Goal: Task Accomplishment & Management: Manage account settings

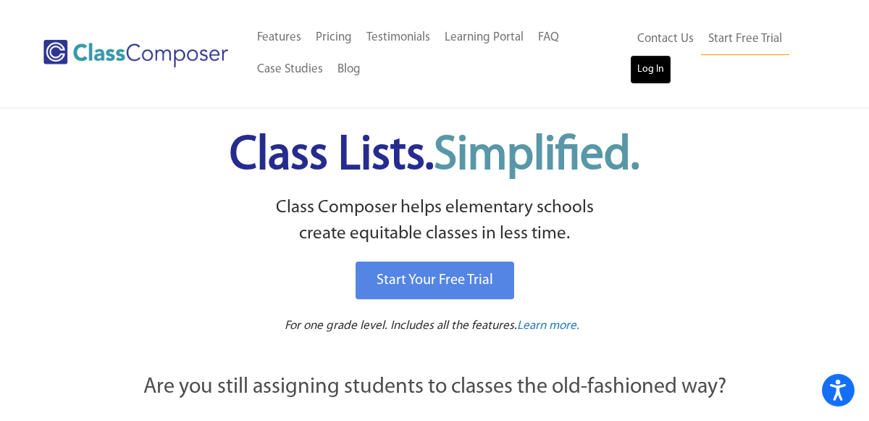
click at [656, 66] on link "Log In" at bounding box center [650, 69] width 41 height 29
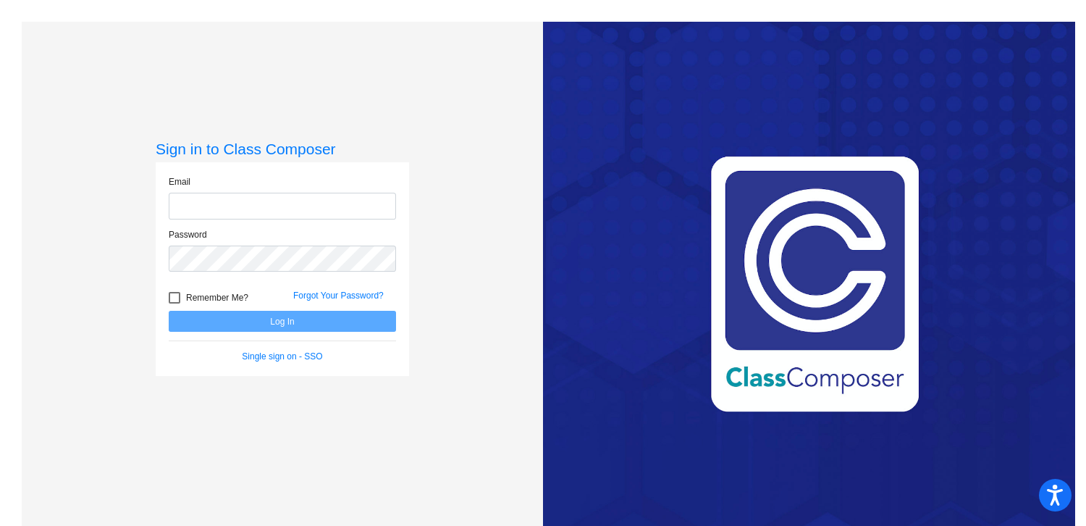
click at [268, 215] on input "email" at bounding box center [282, 206] width 227 height 27
type input "tsuchanek@montevideoschools.org"
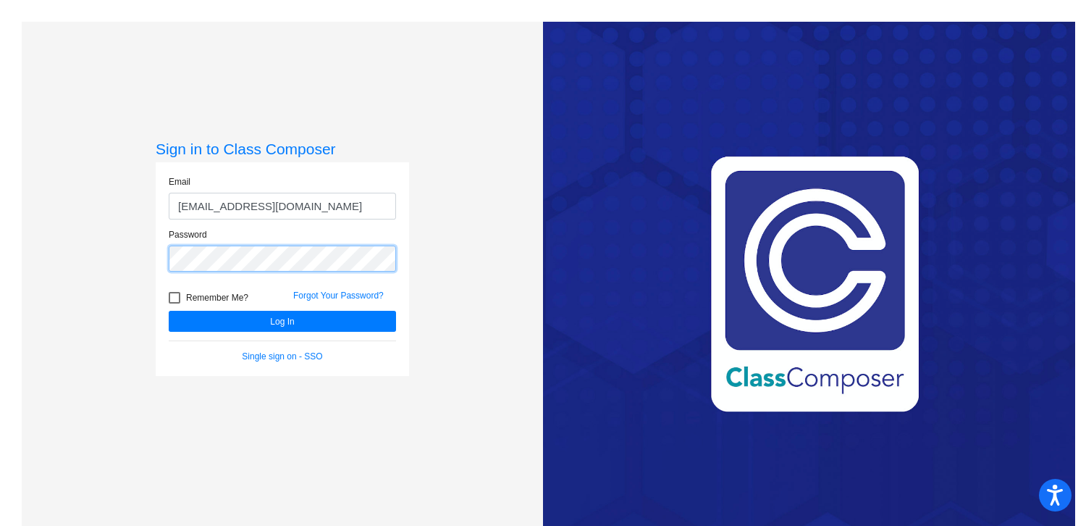
click at [169, 311] on button "Log In" at bounding box center [282, 321] width 227 height 21
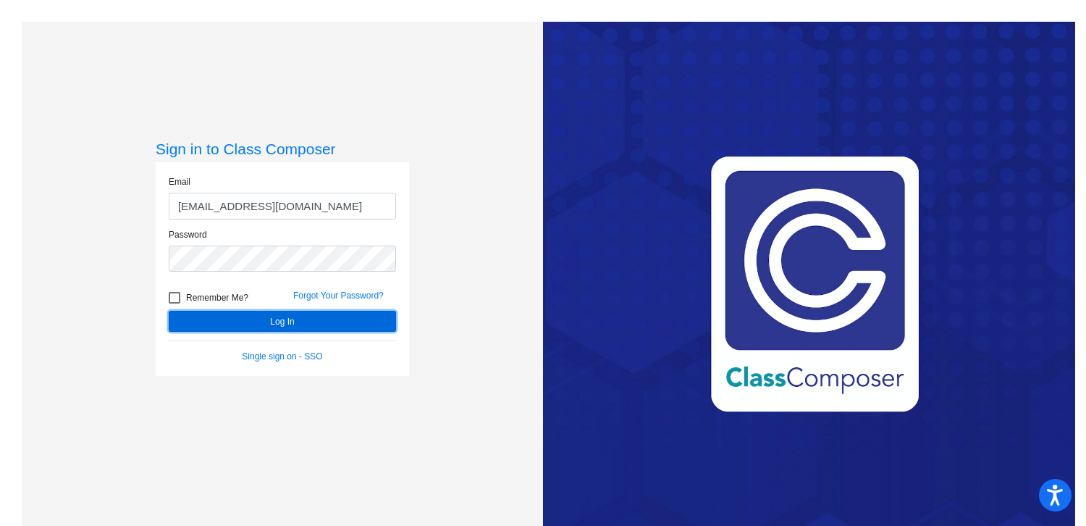
click at [288, 313] on button "Log In" at bounding box center [282, 321] width 227 height 21
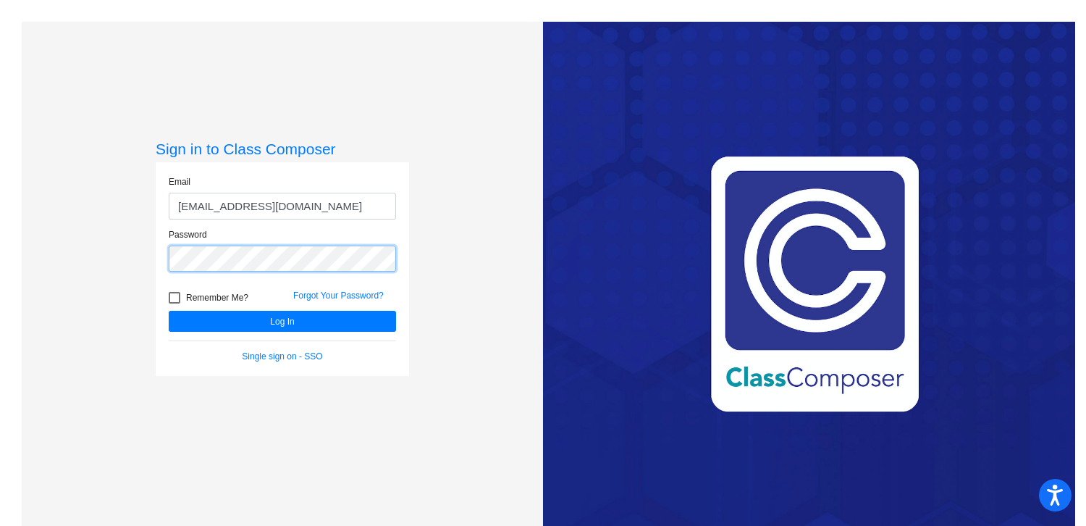
click at [169, 311] on button "Log In" at bounding box center [282, 321] width 227 height 21
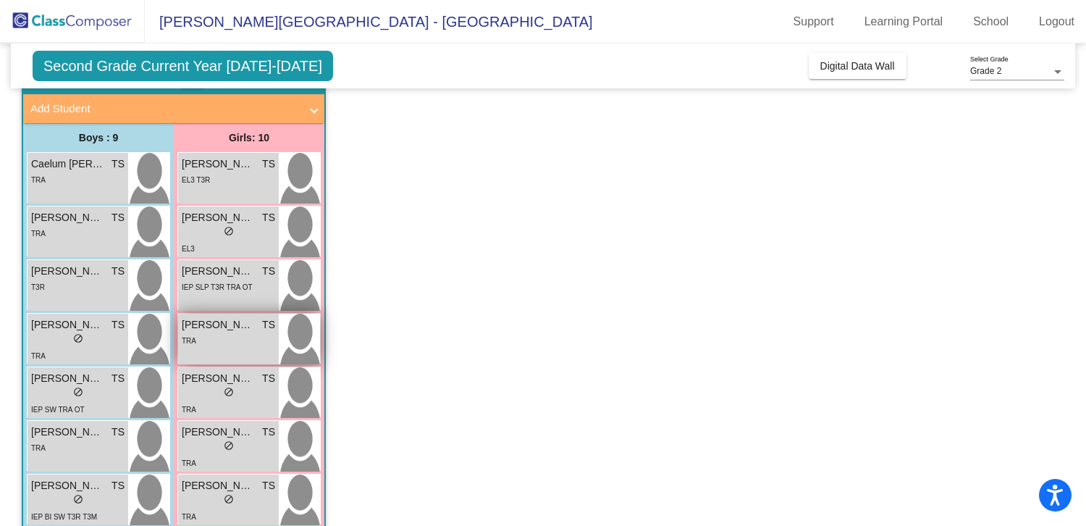
scroll to position [83, 0]
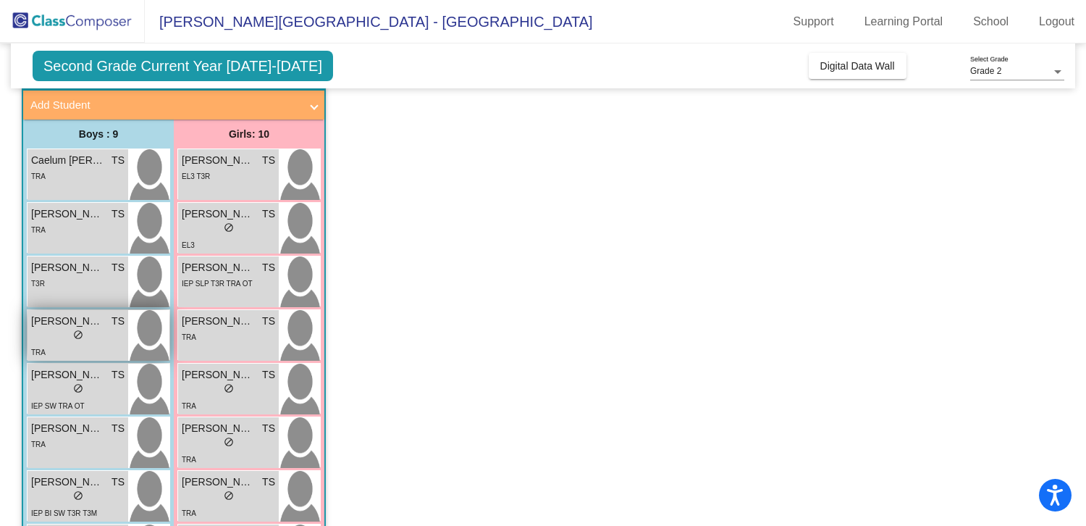
click at [81, 335] on span "do_not_disturb_alt" at bounding box center [78, 334] width 10 height 10
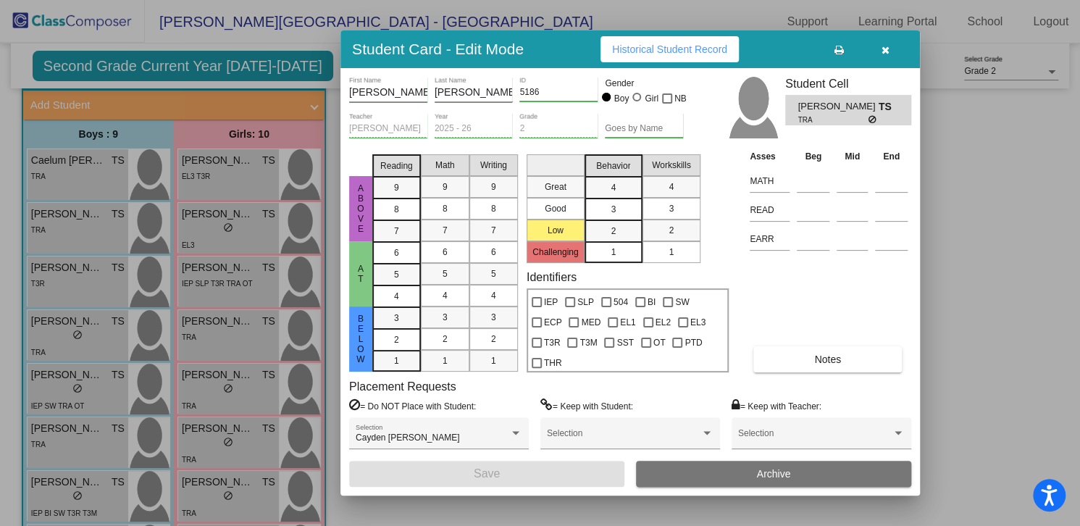
click at [852, 347] on button "Notes" at bounding box center [827, 359] width 148 height 26
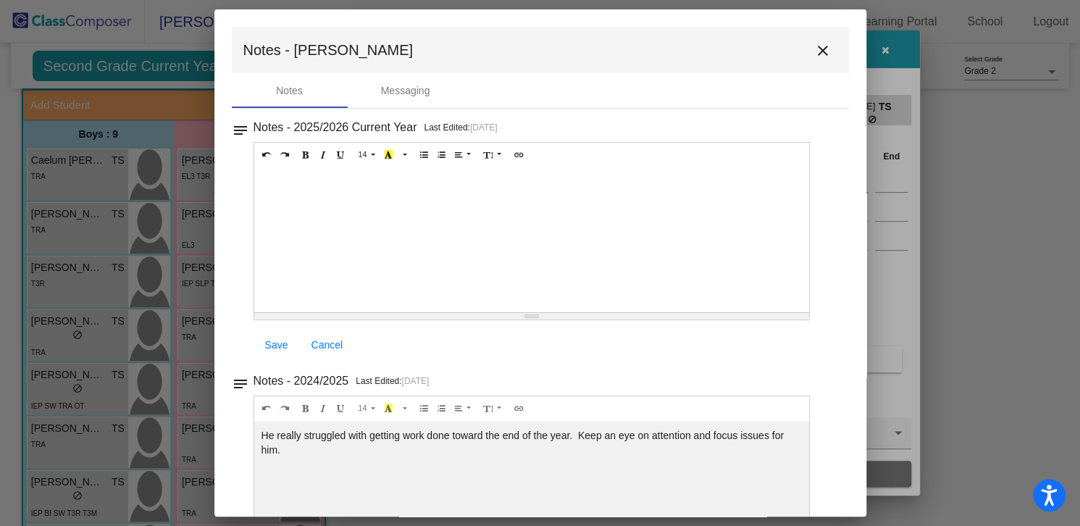
click at [814, 51] on mat-icon "close" at bounding box center [822, 50] width 17 height 17
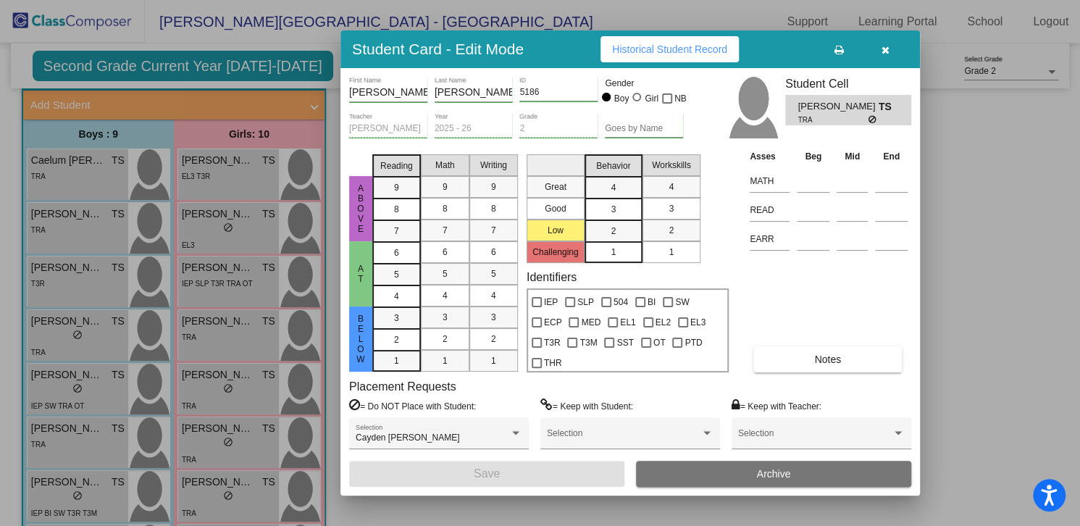
click at [887, 52] on icon "button" at bounding box center [885, 50] width 8 height 10
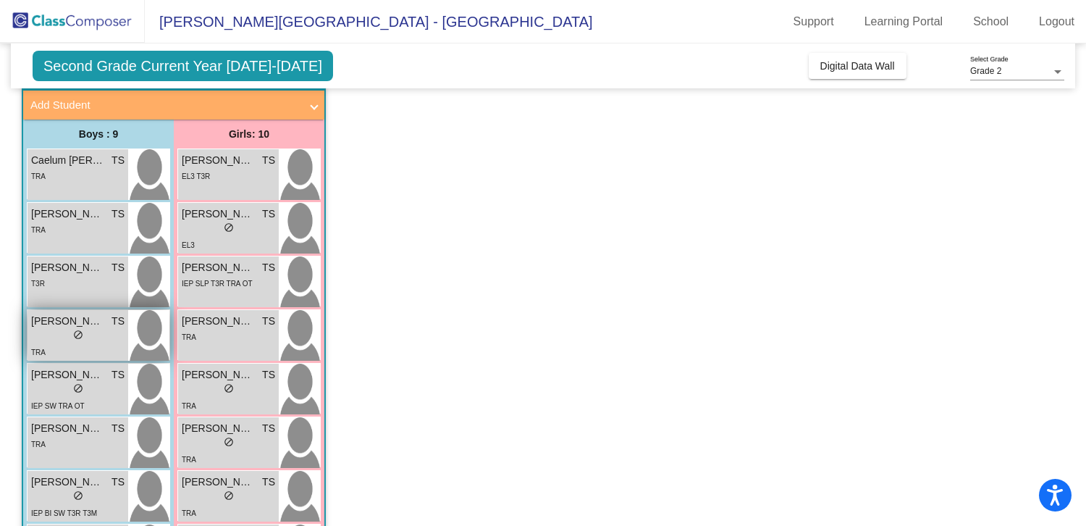
click at [146, 324] on img at bounding box center [148, 335] width 41 height 51
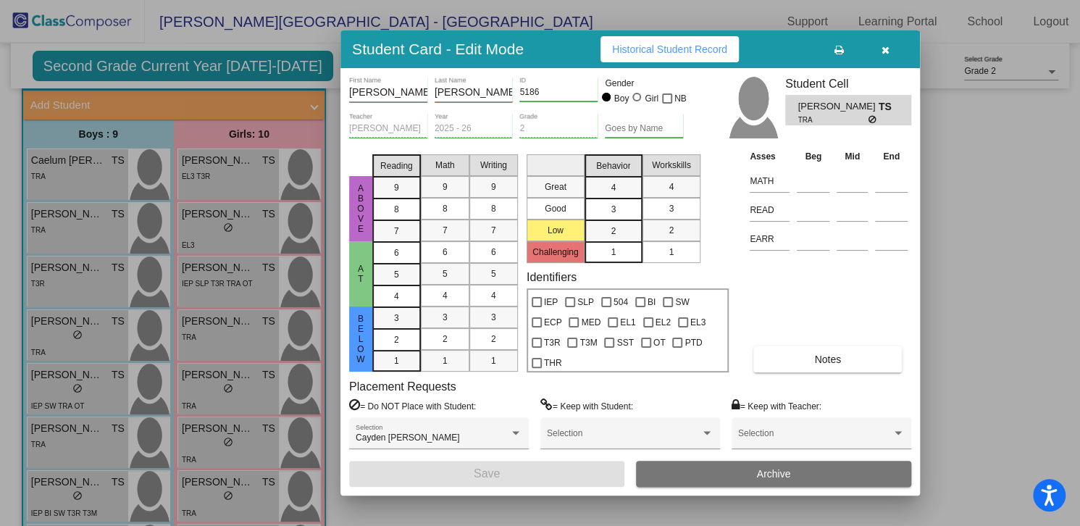
click at [887, 52] on icon "button" at bounding box center [885, 50] width 8 height 10
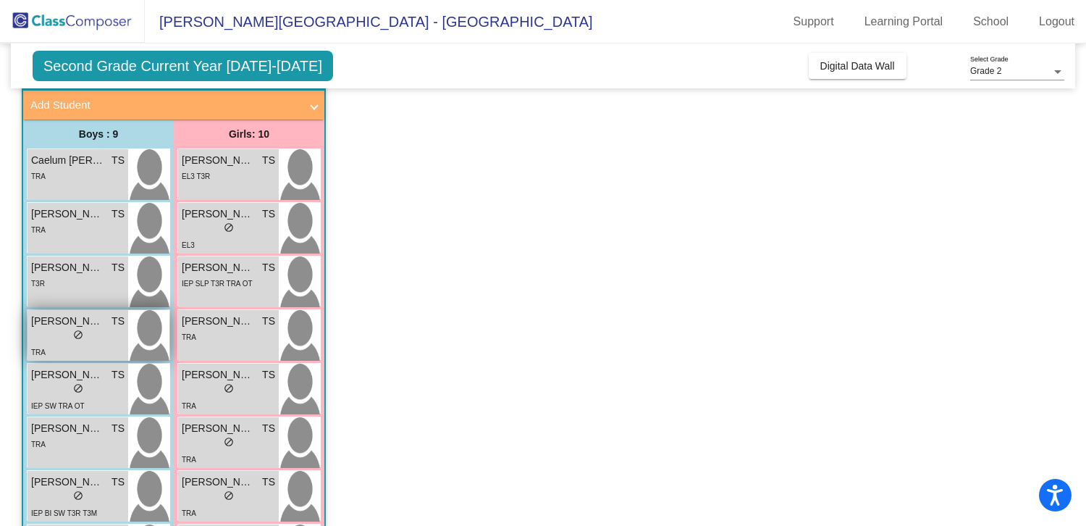
click at [144, 335] on img at bounding box center [148, 335] width 41 height 51
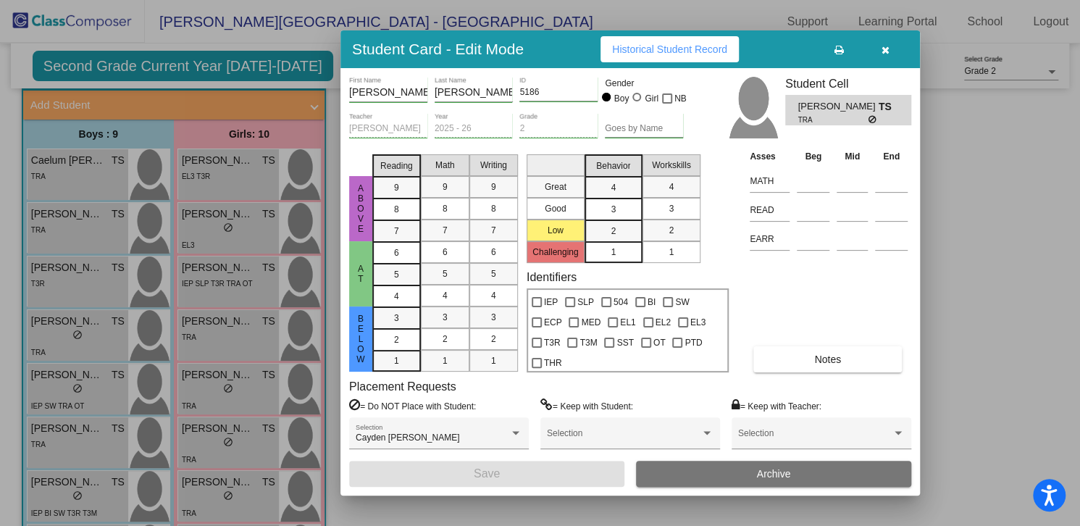
click at [848, 362] on button "Notes" at bounding box center [827, 359] width 148 height 26
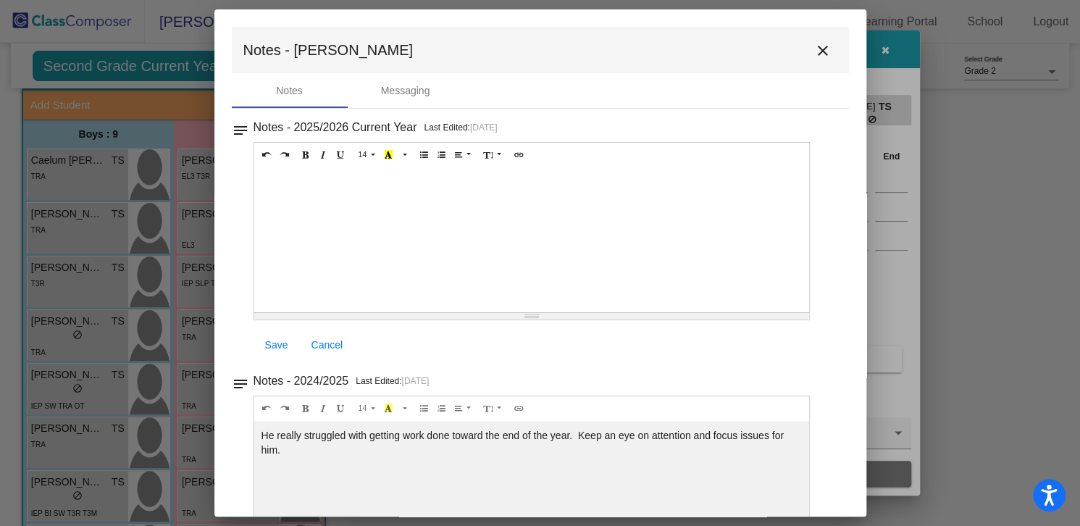
click at [814, 50] on mat-icon "close" at bounding box center [822, 50] width 17 height 17
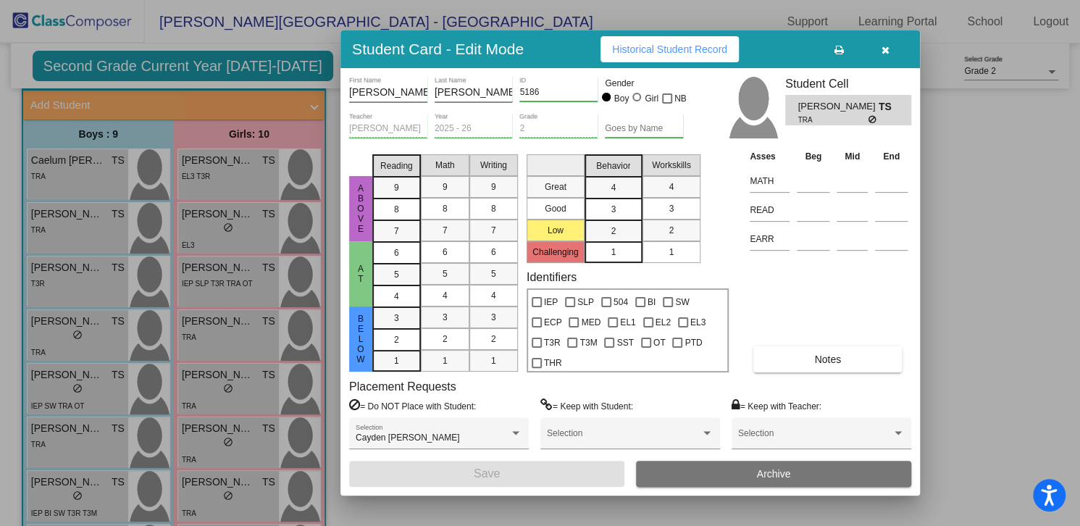
click at [884, 53] on icon "button" at bounding box center [885, 50] width 8 height 10
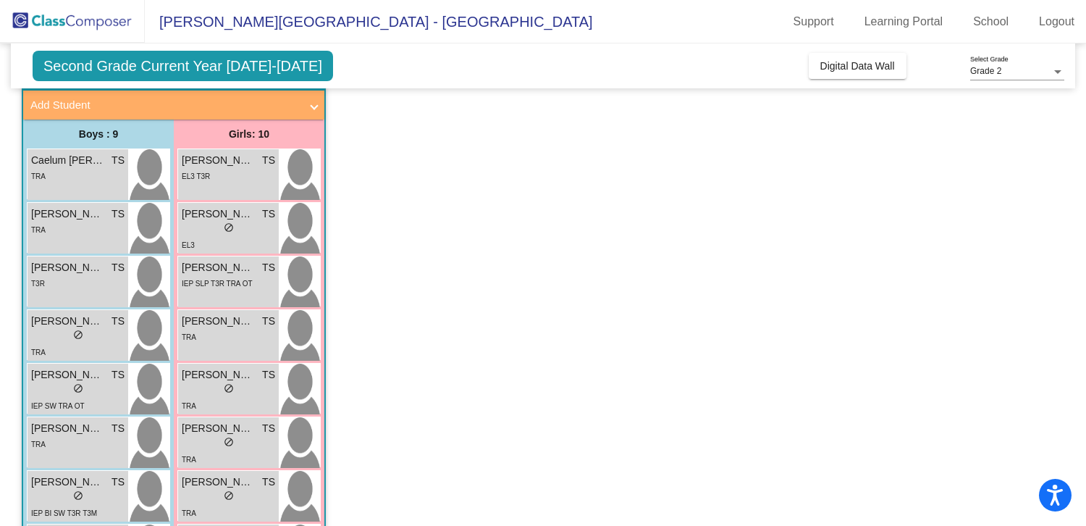
click at [273, 62] on span "Second Grade Current Year 2025-2026" at bounding box center [183, 66] width 301 height 30
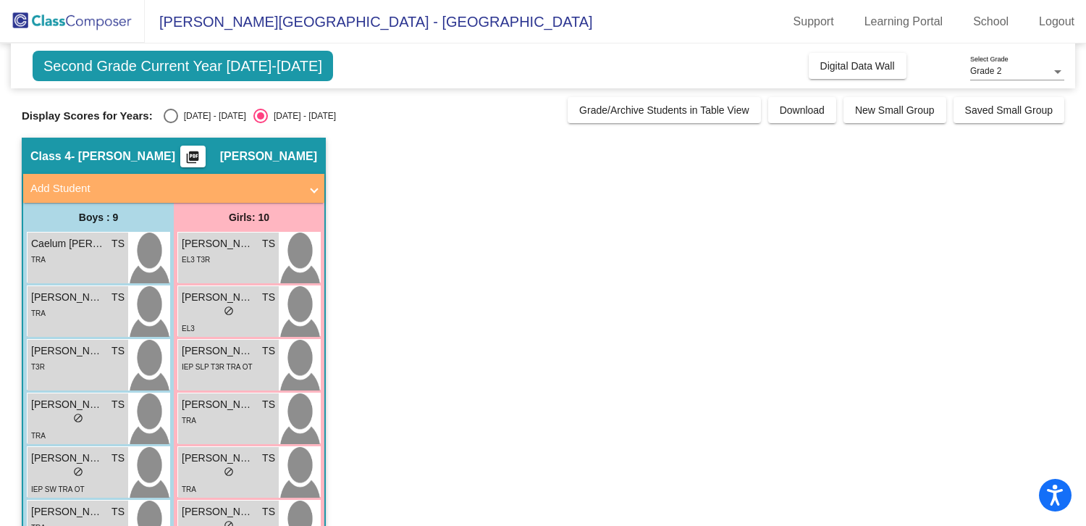
click at [178, 110] on div "2024 - 2025" at bounding box center [212, 115] width 68 height 13
click at [170, 123] on input "2024 - 2025" at bounding box center [170, 123] width 1 height 1
radio input "true"
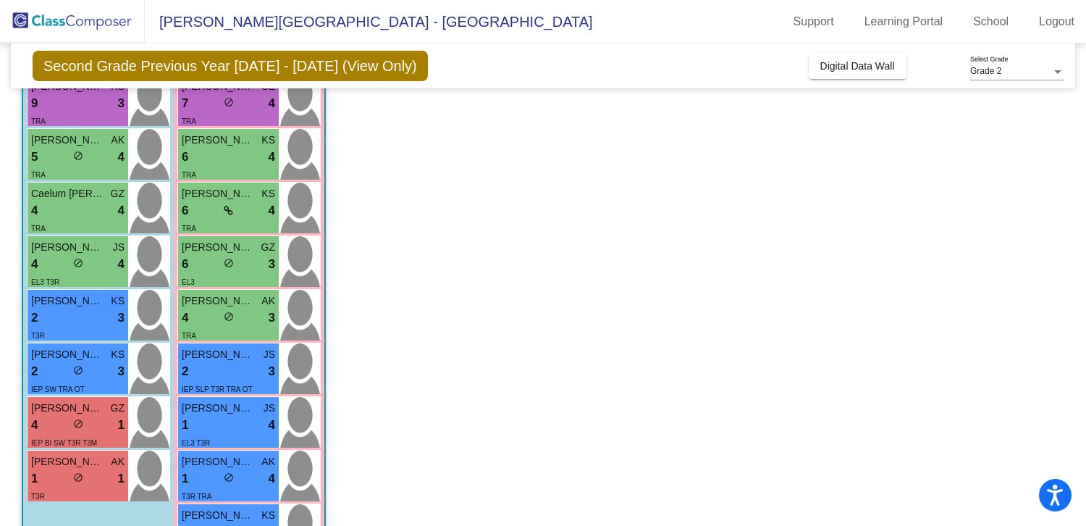
scroll to position [211, 0]
click at [88, 259] on div "4 lock do_not_disturb_alt 4" at bounding box center [77, 263] width 93 height 19
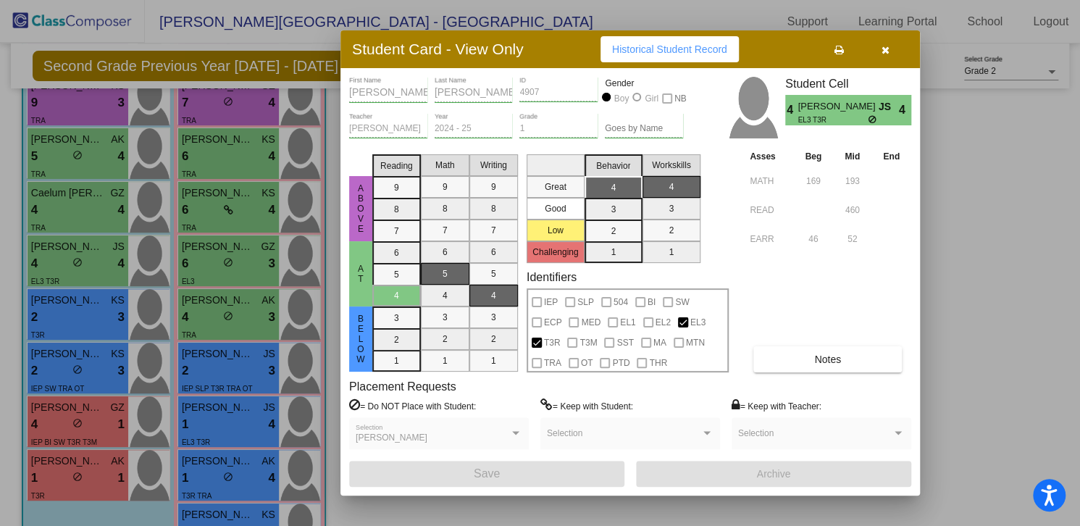
click at [876, 49] on button "button" at bounding box center [885, 49] width 46 height 26
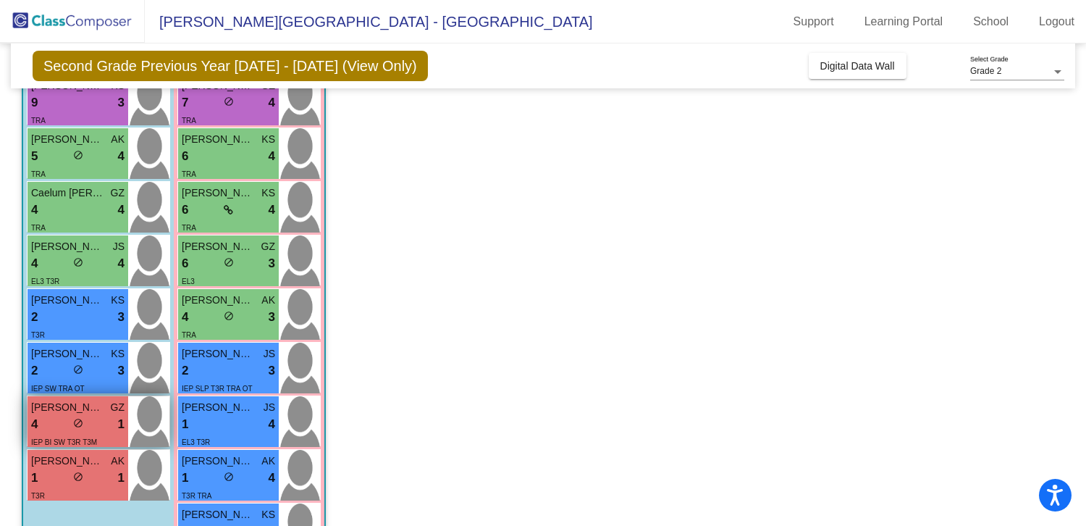
click at [87, 421] on div "4 lock do_not_disturb_alt 1" at bounding box center [77, 424] width 93 height 19
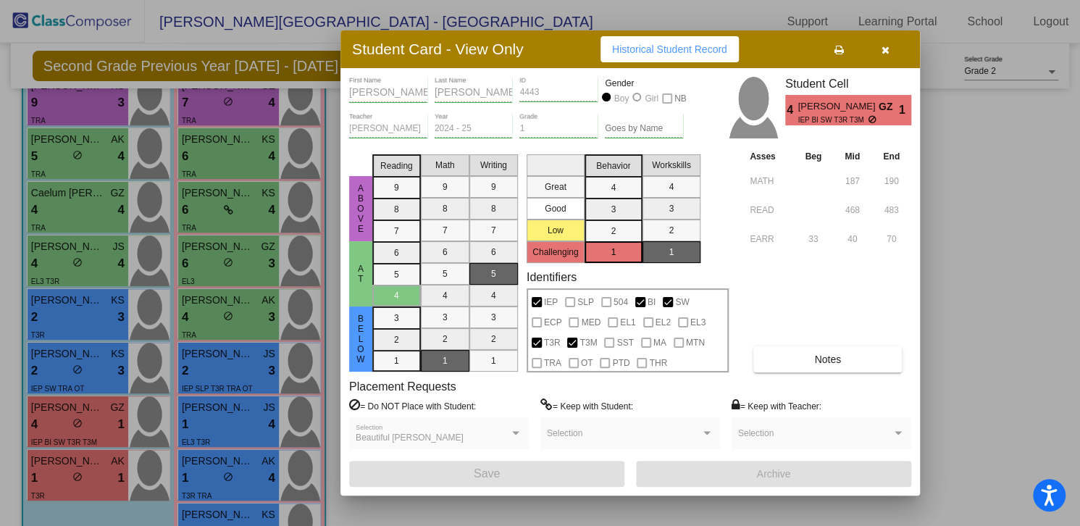
click at [884, 53] on icon "button" at bounding box center [885, 50] width 8 height 10
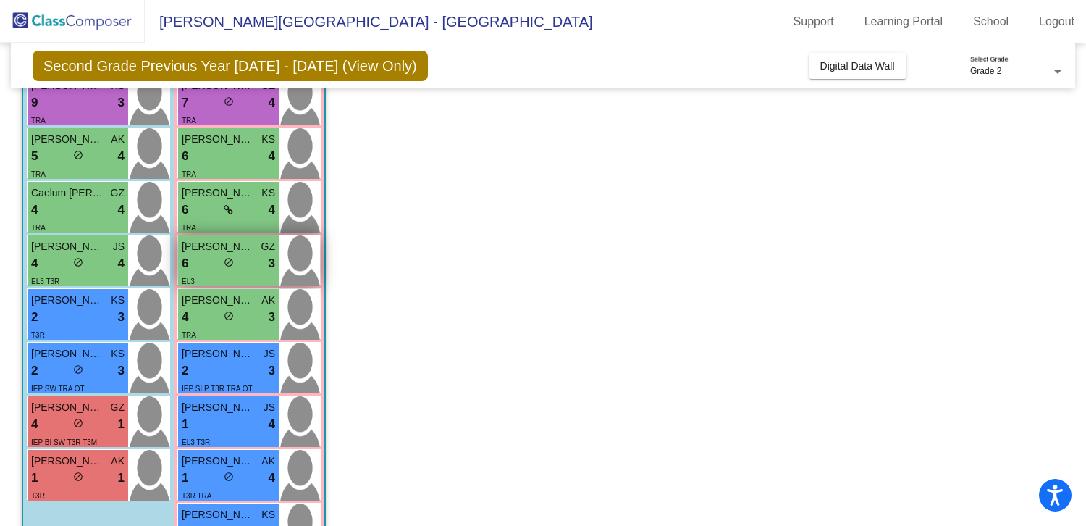
click at [222, 257] on div "6 lock do_not_disturb_alt 3" at bounding box center [228, 263] width 93 height 19
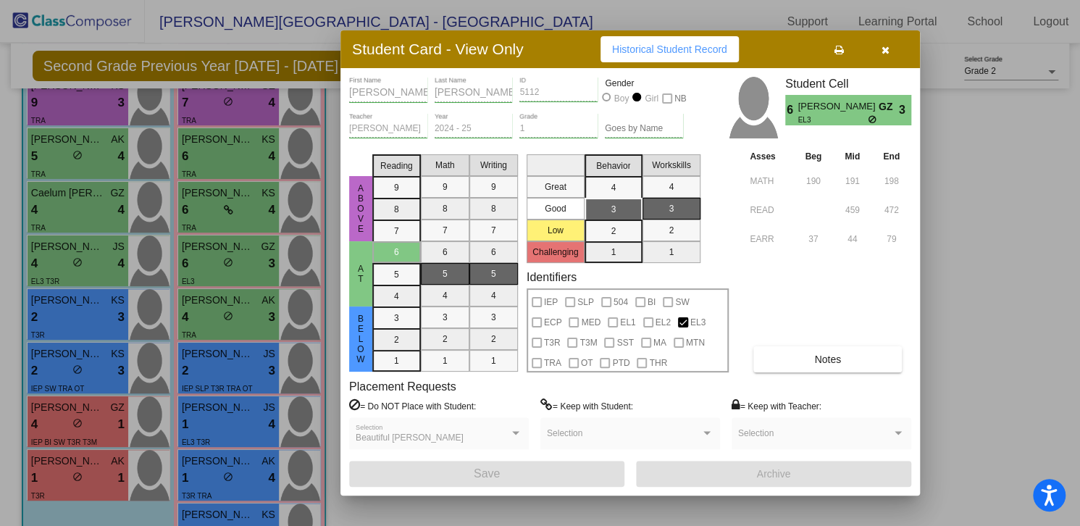
click at [881, 51] on icon "button" at bounding box center [885, 50] width 8 height 10
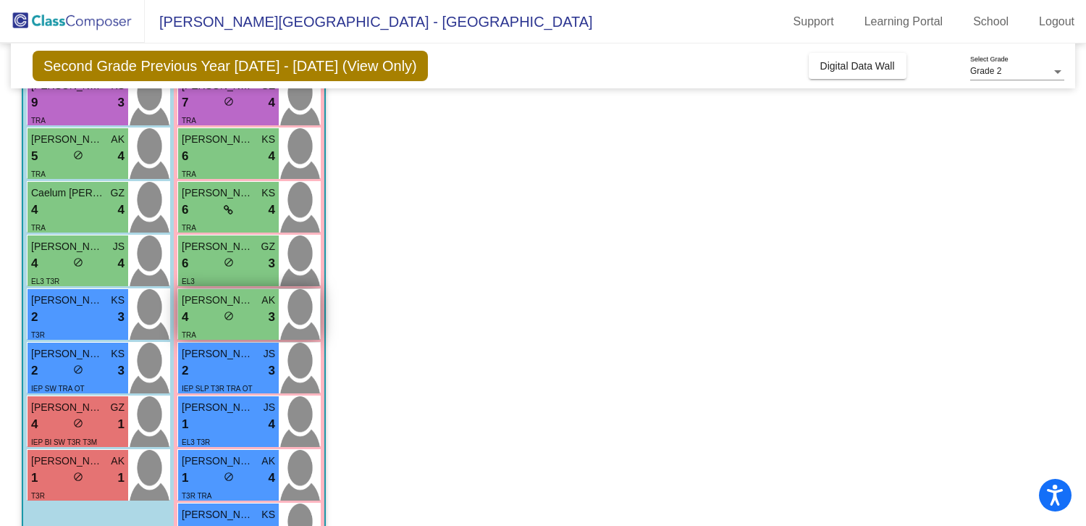
click at [219, 316] on div "4 lock do_not_disturb_alt 3" at bounding box center [228, 317] width 93 height 19
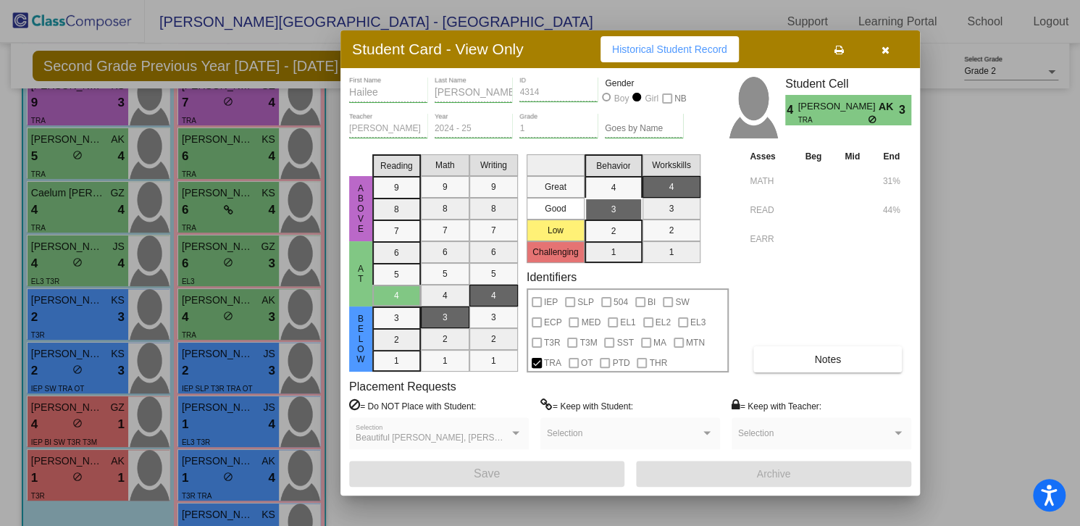
click at [887, 45] on icon "button" at bounding box center [885, 50] width 8 height 10
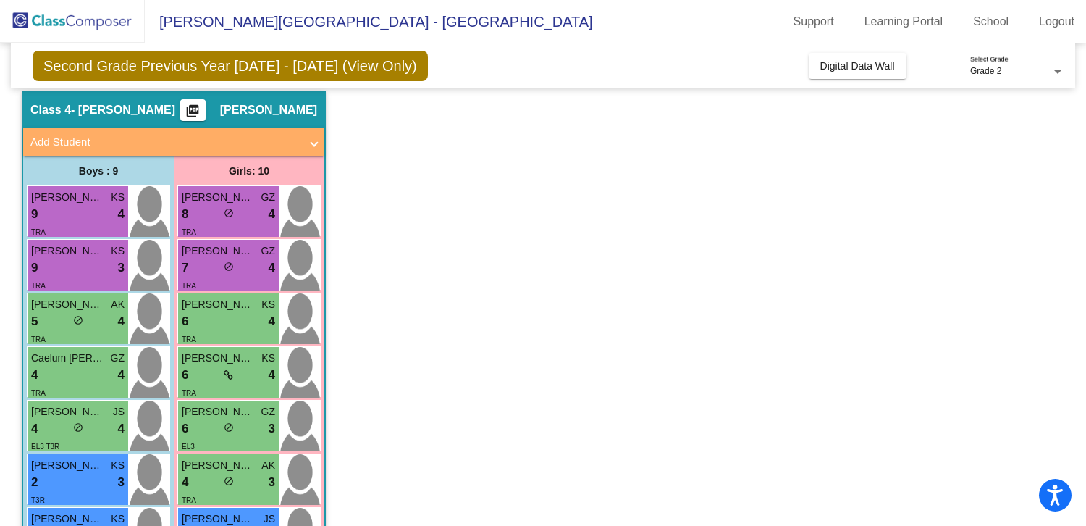
scroll to position [0, 0]
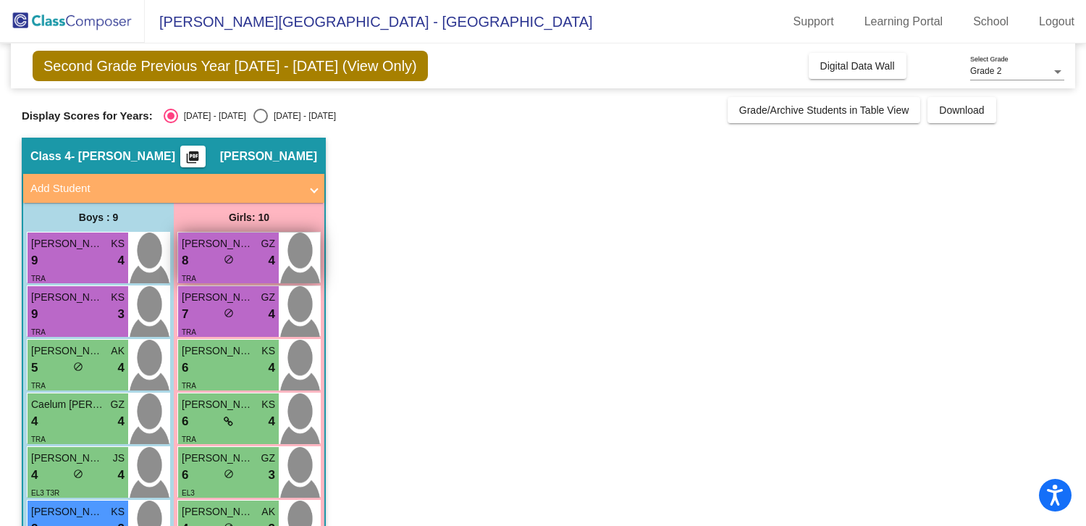
click at [227, 260] on span "do_not_disturb_alt" at bounding box center [229, 259] width 10 height 10
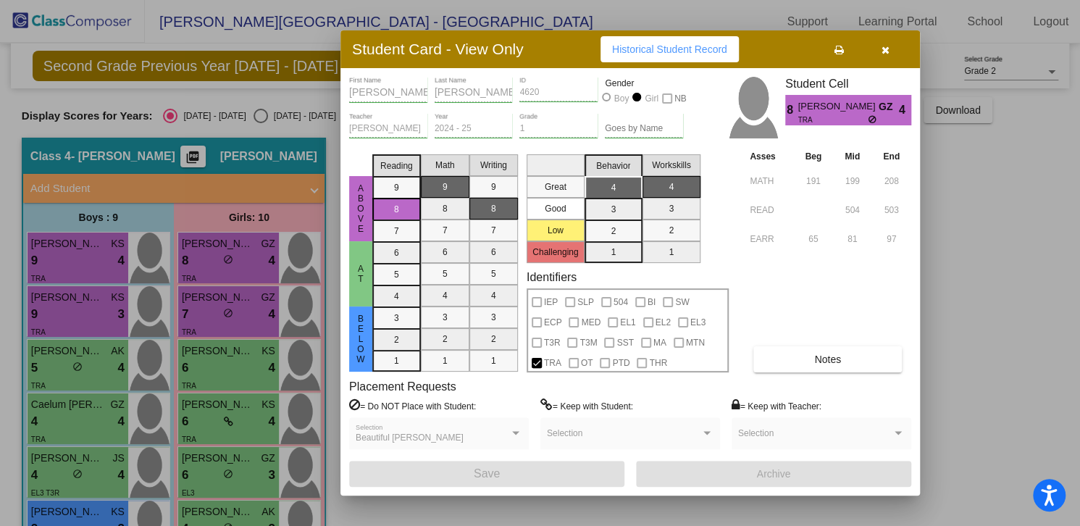
click at [889, 51] on button "button" at bounding box center [885, 49] width 46 height 26
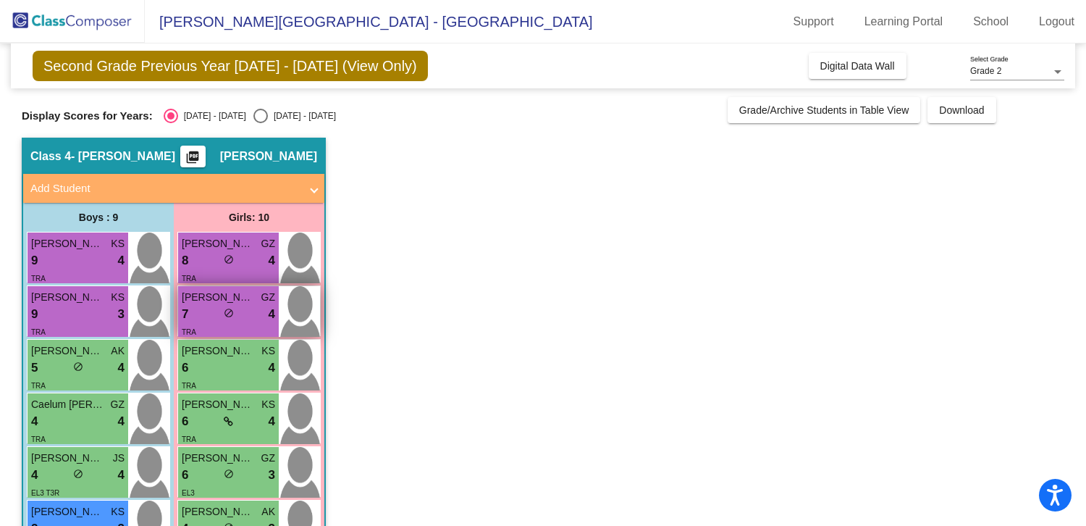
click at [232, 317] on div "lock do_not_disturb_alt" at bounding box center [229, 314] width 10 height 15
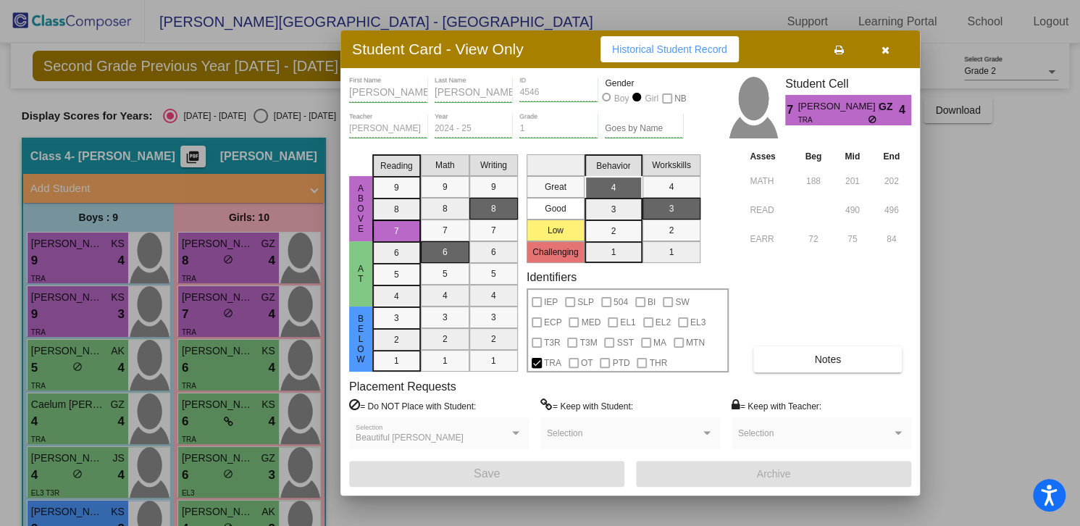
click at [894, 59] on button "button" at bounding box center [885, 49] width 46 height 26
